Goal: Information Seeking & Learning: Learn about a topic

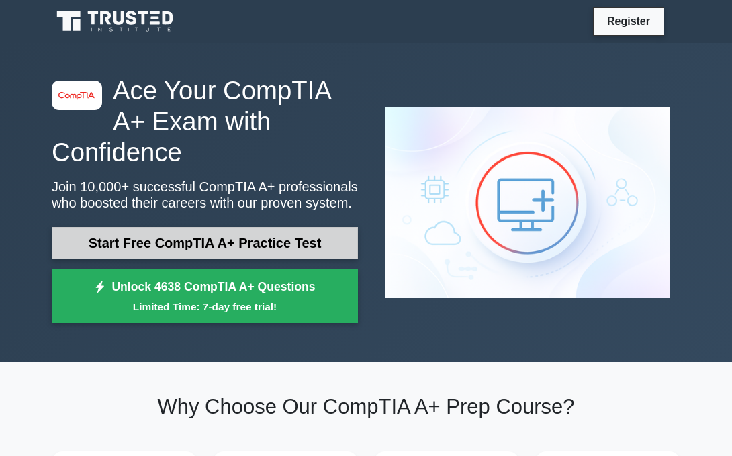
click at [219, 246] on link "Start Free CompTIA A+ Practice Test" at bounding box center [205, 243] width 306 height 32
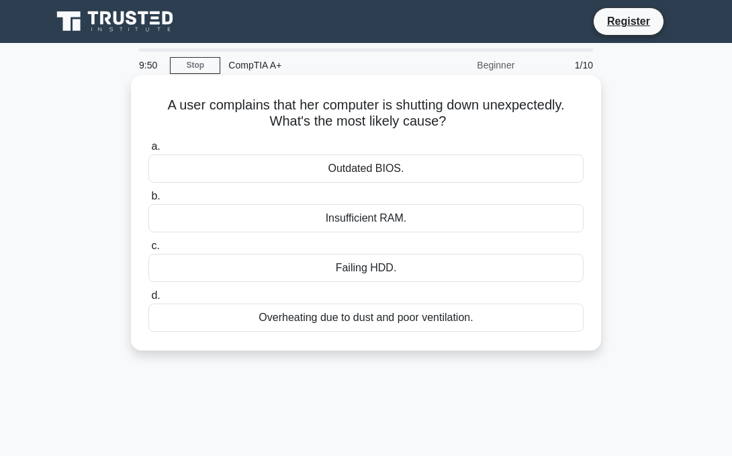
click at [313, 323] on div "Overheating due to dust and poor ventilation." at bounding box center [365, 317] width 435 height 28
click at [148, 300] on input "d. Overheating due to dust and poor ventilation." at bounding box center [148, 295] width 0 height 9
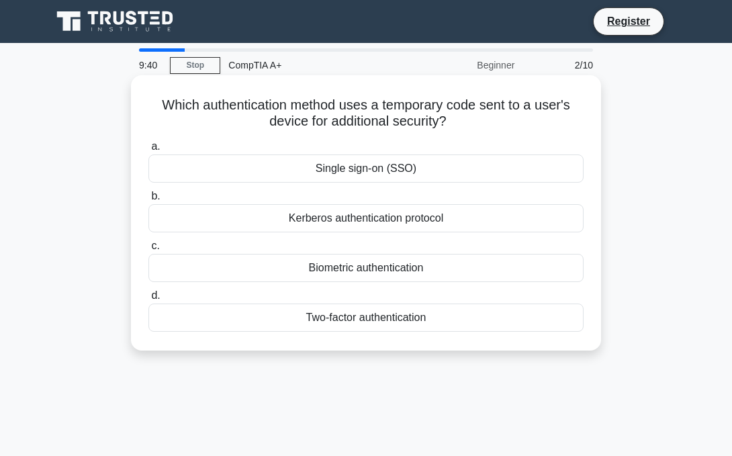
click at [355, 315] on div "Two-factor authentication" at bounding box center [365, 317] width 435 height 28
click at [148, 300] on input "d. Two-factor authentication" at bounding box center [148, 295] width 0 height 9
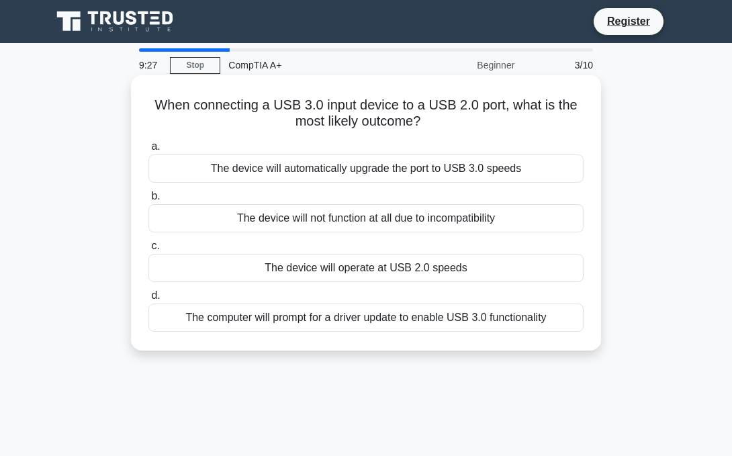
click at [337, 222] on div "The device will not function at all due to incompatibility" at bounding box center [365, 218] width 435 height 28
click at [148, 201] on input "b. The device will not function at all due to incompatibility" at bounding box center [148, 196] width 0 height 9
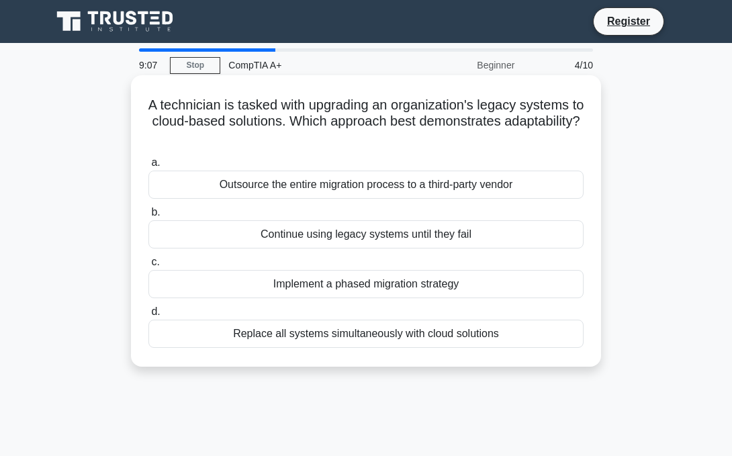
click at [330, 290] on div "Implement a phased migration strategy" at bounding box center [365, 284] width 435 height 28
click at [148, 267] on input "c. Implement a phased migration strategy" at bounding box center [148, 262] width 0 height 9
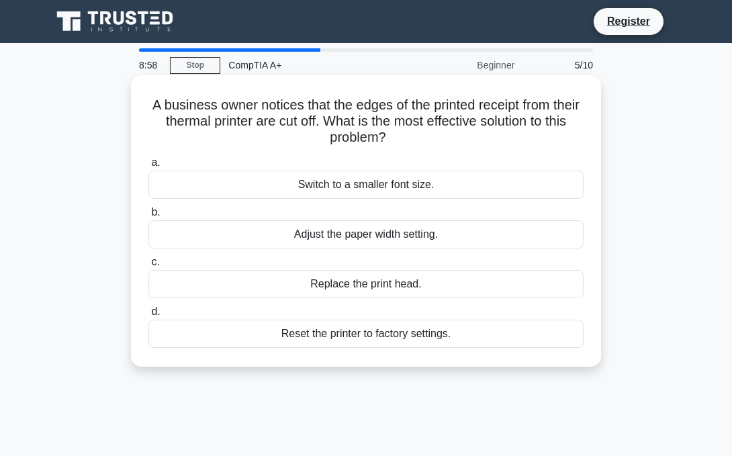
click at [309, 340] on div "Reset the printer to factory settings." at bounding box center [365, 334] width 435 height 28
click at [148, 316] on input "d. Reset the printer to factory settings." at bounding box center [148, 311] width 0 height 9
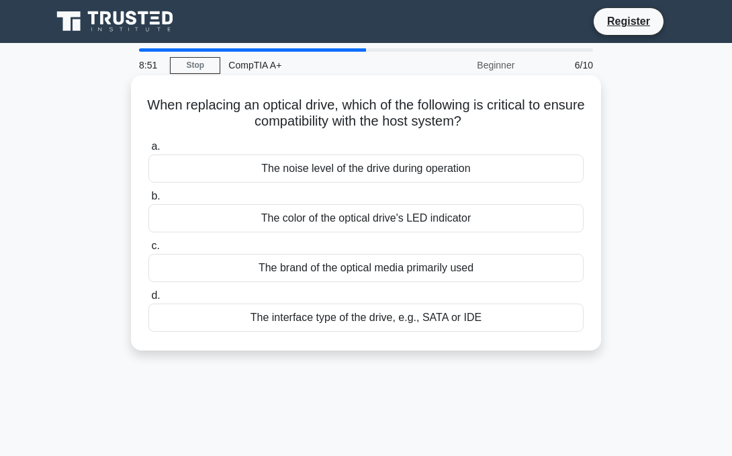
click at [303, 322] on div "The interface type of the drive, e.g., SATA or IDE" at bounding box center [365, 317] width 435 height 28
click at [148, 300] on input "d. The interface type of the drive, e.g., SATA or IDE" at bounding box center [148, 295] width 0 height 9
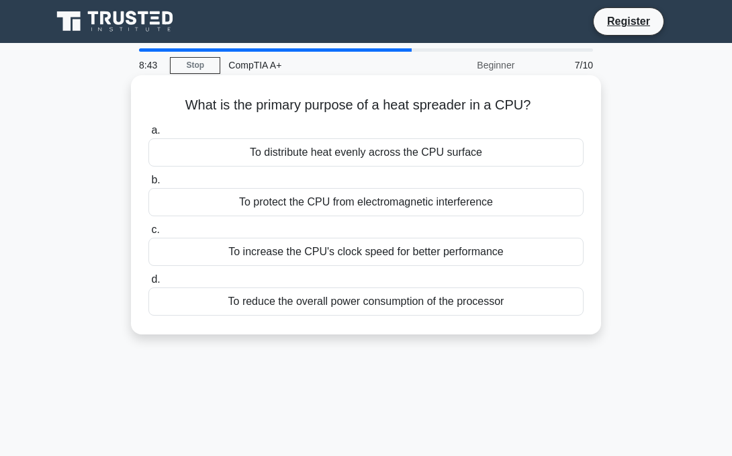
click at [316, 151] on div "To distribute heat evenly across the CPU surface" at bounding box center [365, 152] width 435 height 28
click at [148, 135] on input "a. To distribute heat evenly across the CPU surface" at bounding box center [148, 130] width 0 height 9
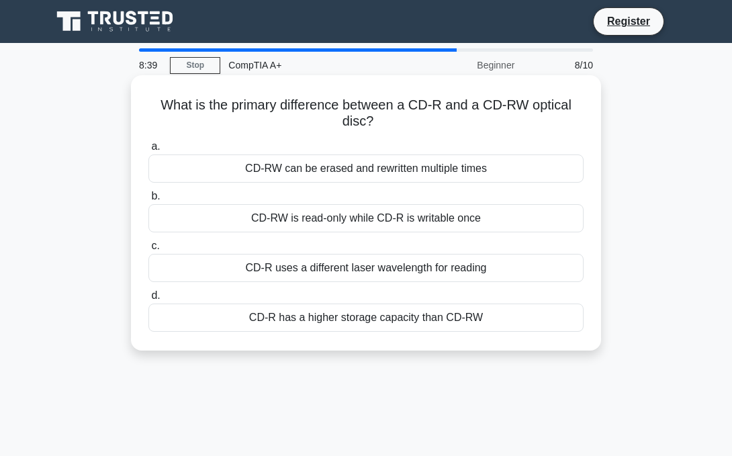
click at [267, 179] on div "CD-RW can be erased and rewritten multiple times" at bounding box center [365, 168] width 435 height 28
click at [148, 151] on input "a. CD-RW can be erased and rewritten multiple times" at bounding box center [148, 146] width 0 height 9
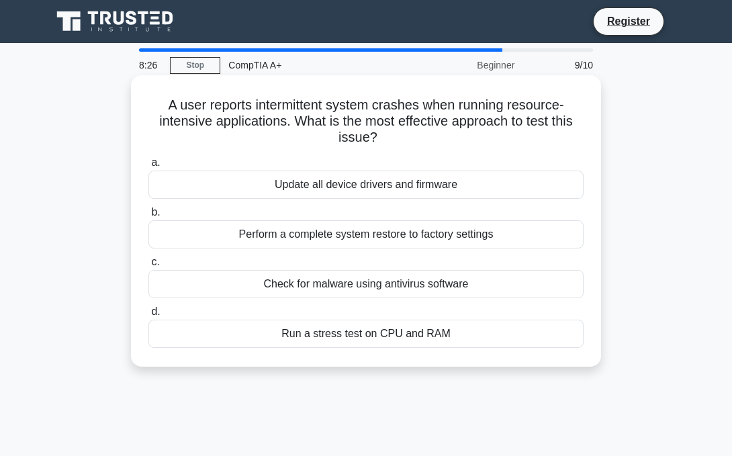
click at [322, 338] on div "Run a stress test on CPU and RAM" at bounding box center [365, 334] width 435 height 28
click at [148, 316] on input "d. Run a stress test on CPU and RAM" at bounding box center [148, 311] width 0 height 9
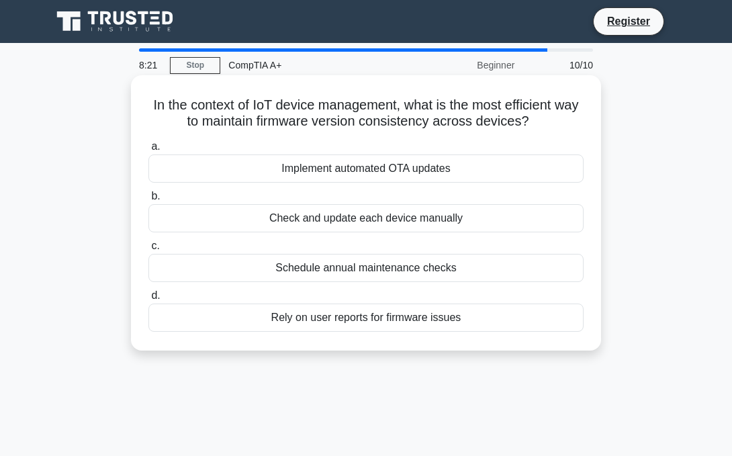
click at [370, 222] on div "Check and update each device manually" at bounding box center [365, 218] width 435 height 28
click at [148, 201] on input "b. Check and update each device manually" at bounding box center [148, 196] width 0 height 9
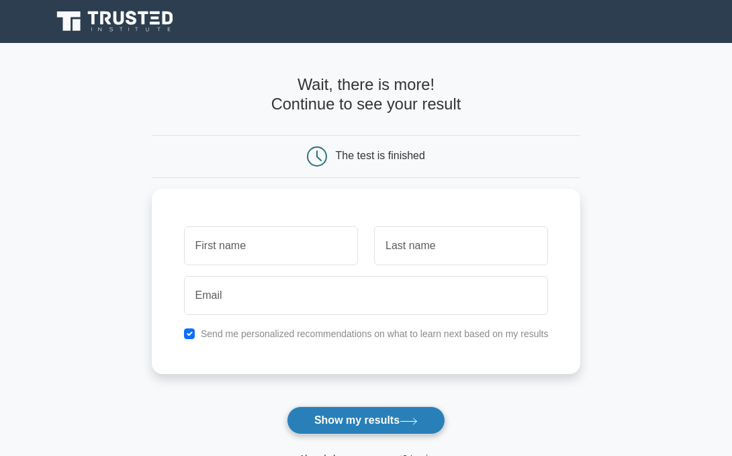
click at [307, 420] on button "Show my results" at bounding box center [366, 420] width 158 height 28
